Goal: Task Accomplishment & Management: Manage account settings

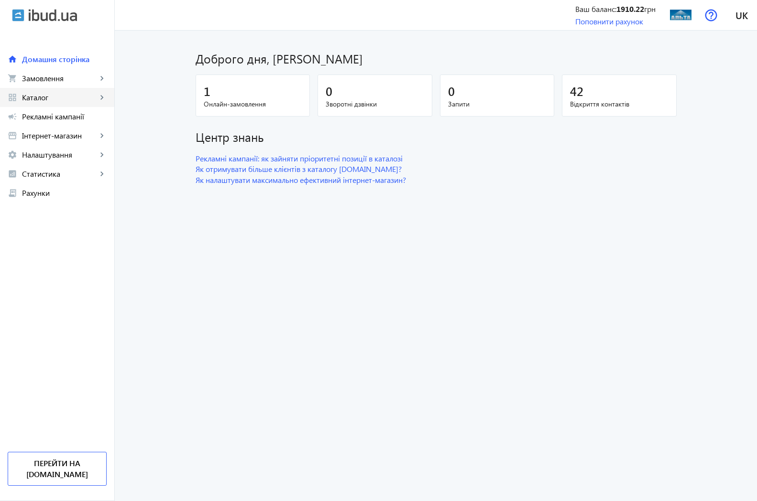
click at [42, 101] on span "Каталог" at bounding box center [59, 98] width 75 height 10
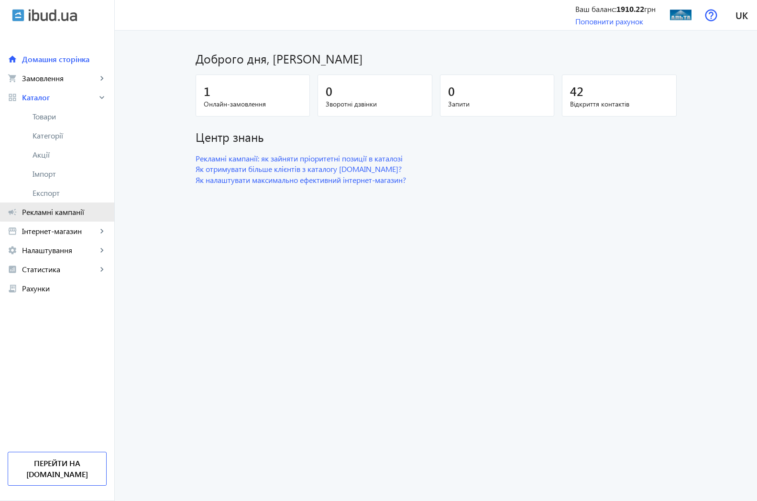
click at [59, 210] on span "Рекламні кампанії" at bounding box center [64, 212] width 85 height 10
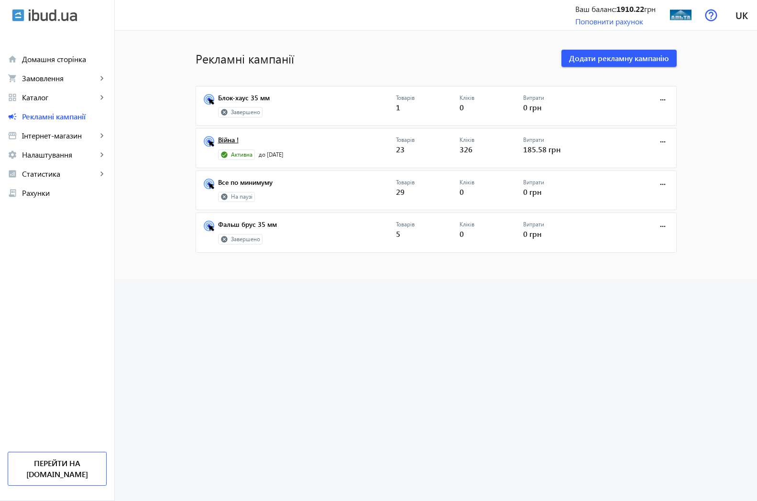
click at [221, 144] on link "Війна !" at bounding box center [307, 142] width 178 height 13
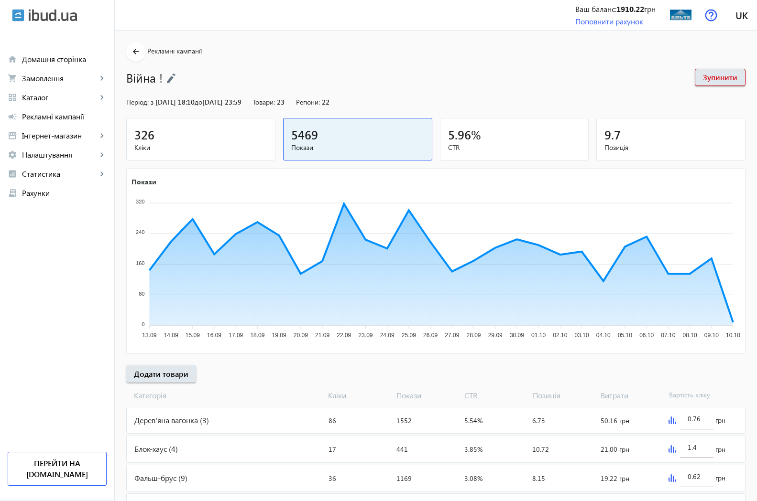
click at [143, 142] on span "326" at bounding box center [144, 135] width 20 height 16
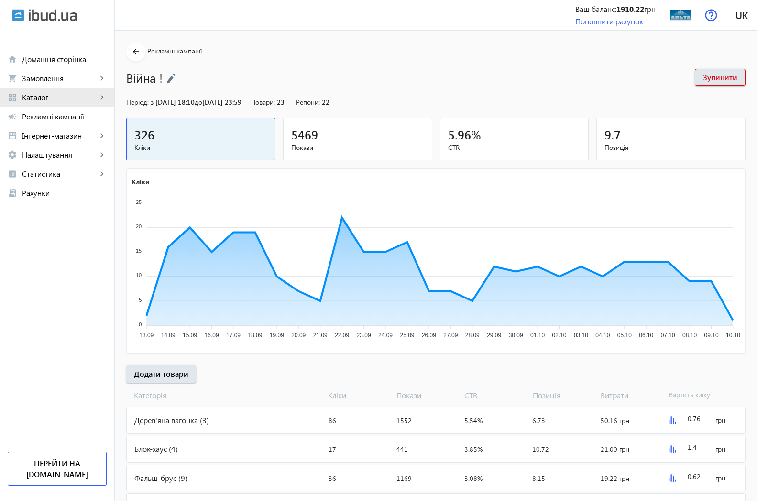
click at [35, 99] on span "Каталог" at bounding box center [59, 98] width 75 height 10
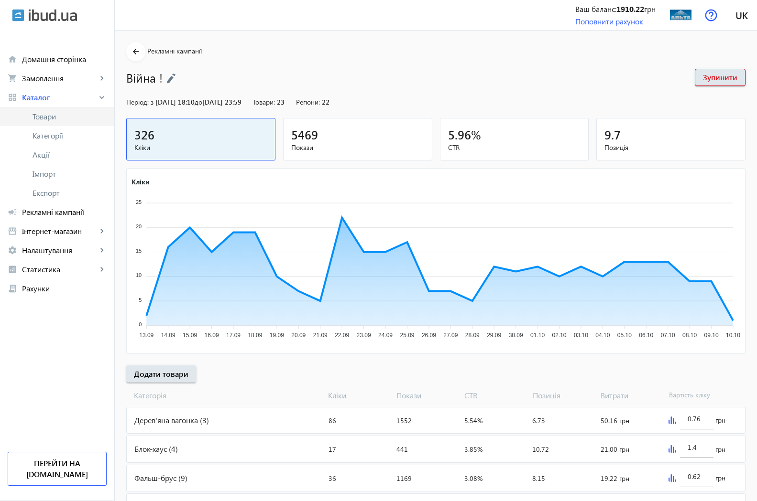
click at [53, 113] on span "Товари" at bounding box center [70, 117] width 74 height 10
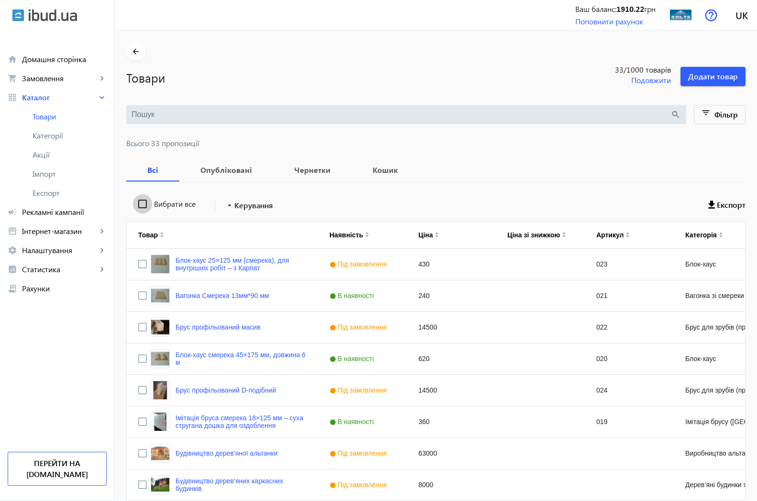
click at [136, 206] on input "Вибрати все" at bounding box center [142, 204] width 19 height 19
checkbox input "true"
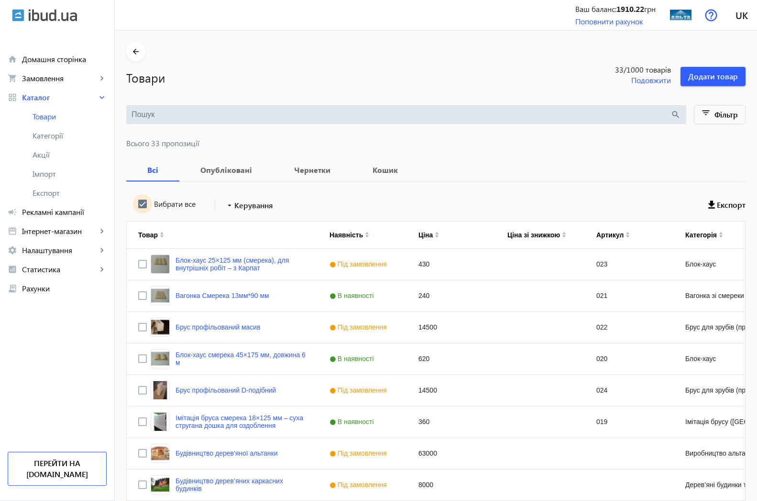
checkbox input "true"
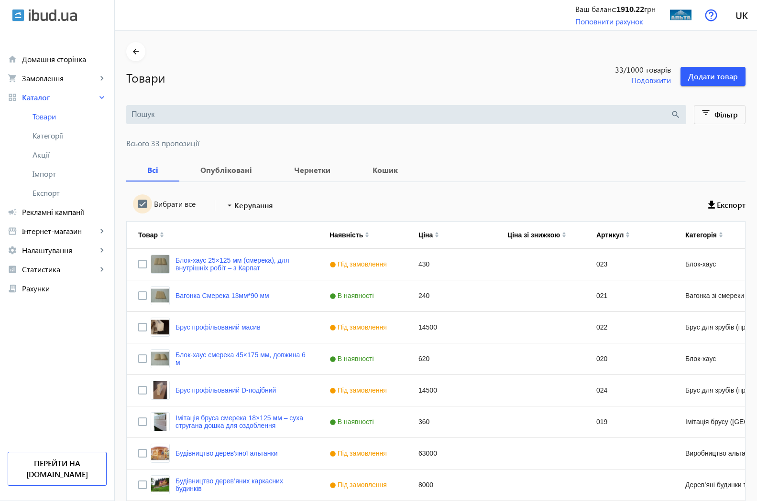
checkbox input "true"
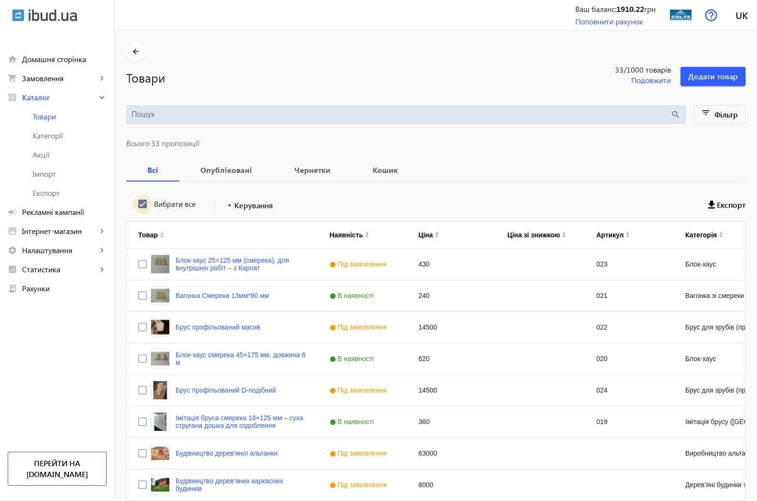
checkbox input "true"
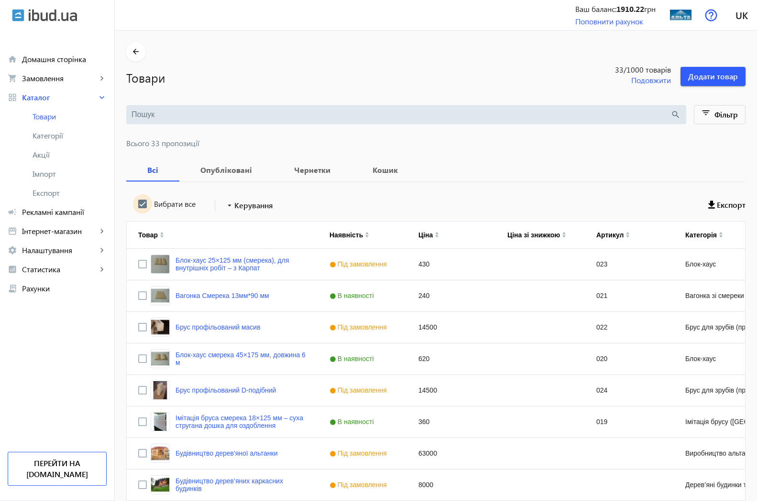
checkbox input "true"
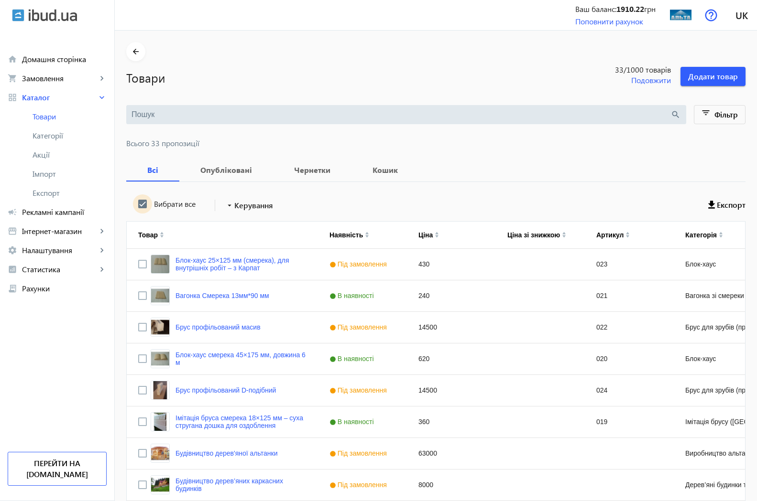
checkbox input "true"
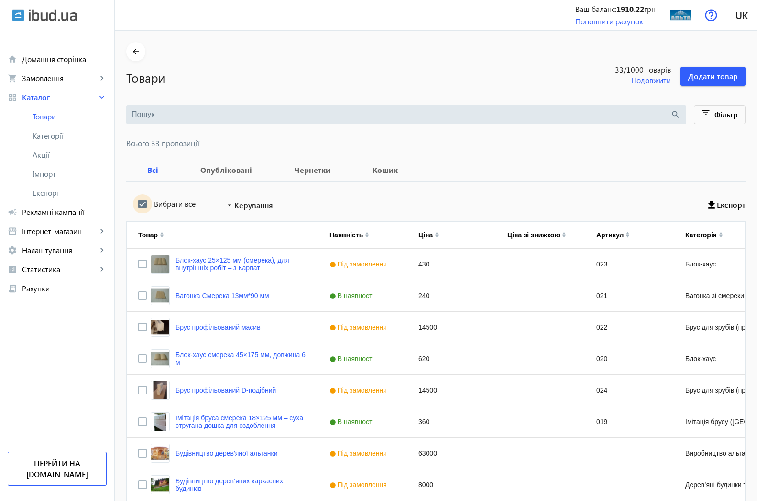
checkbox input "true"
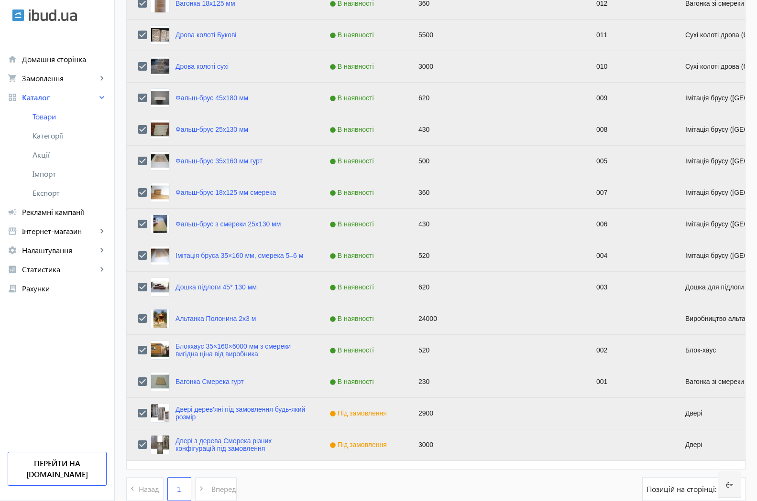
scroll to position [883, 0]
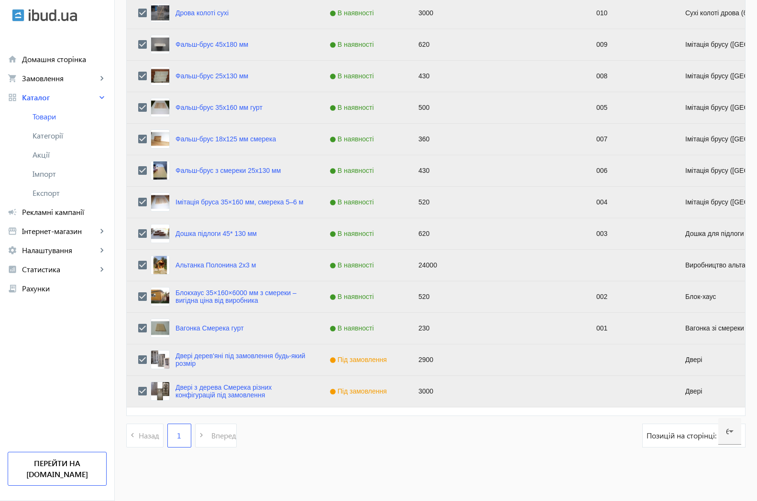
click at [690, 436] on span "Позицій на сторінці:" at bounding box center [682, 436] width 72 height 11
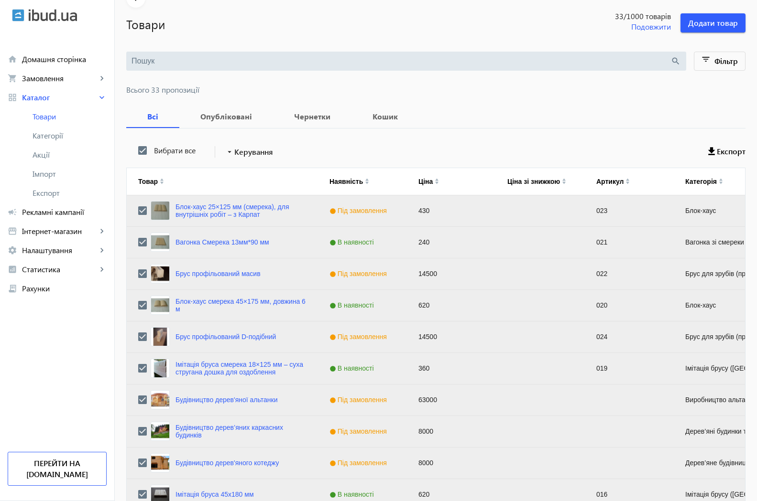
scroll to position [0, 0]
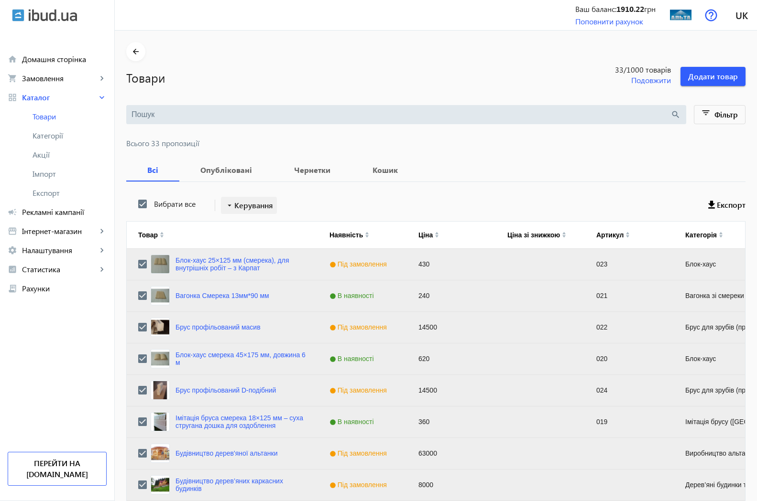
click at [252, 208] on span "Керування" at bounding box center [253, 205] width 39 height 11
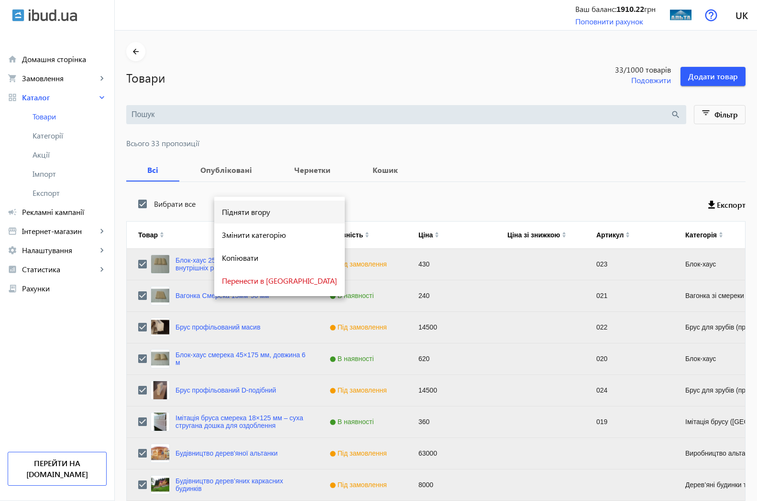
click at [278, 214] on span "Підняти вгору" at bounding box center [279, 212] width 115 height 8
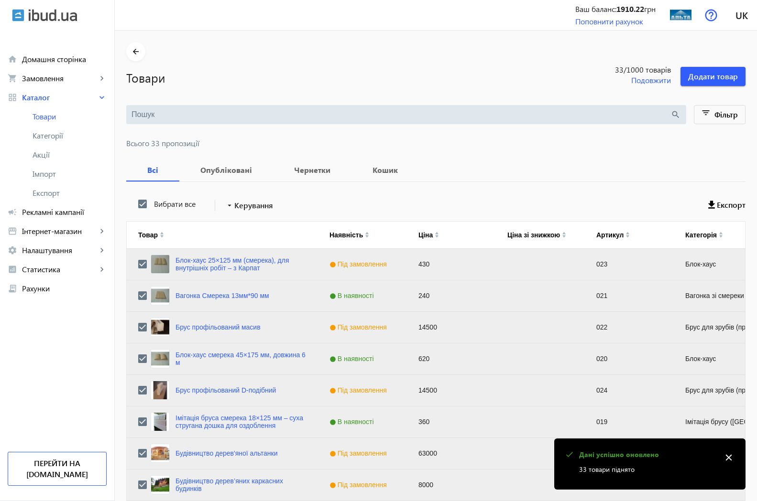
click at [740, 454] on general-toast "check Дані успішно оновлено 33 товари піднято close" at bounding box center [649, 464] width 191 height 51
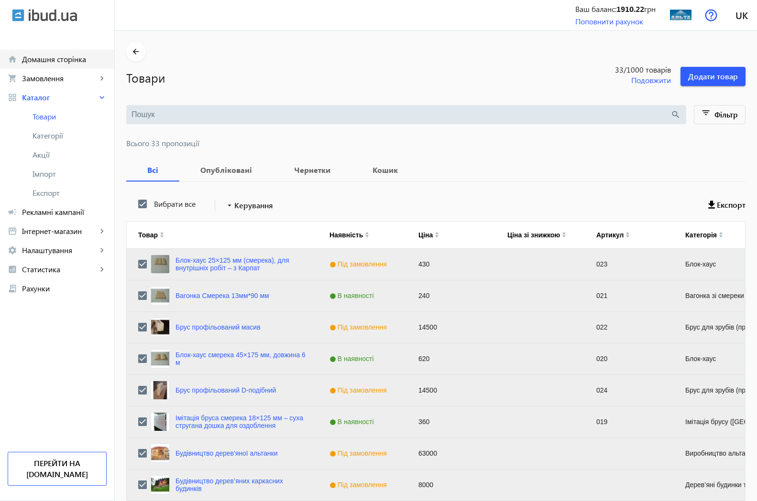
click at [71, 58] on span "Домашня сторінка" at bounding box center [64, 59] width 85 height 10
